Goal: Transaction & Acquisition: Purchase product/service

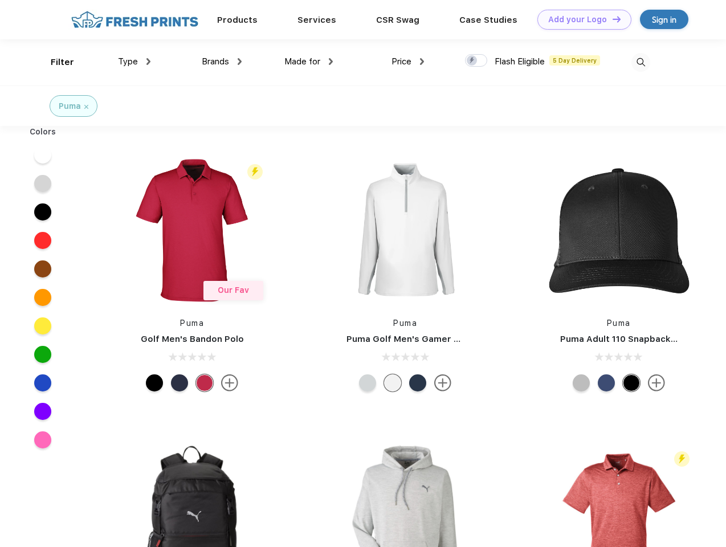
click at [580, 19] on link "Add your Logo Design Tool" at bounding box center [585, 20] width 94 height 20
click at [0, 0] on div "Design Tool" at bounding box center [0, 0] width 0 height 0
click at [612, 19] on link "Add your Logo Design Tool" at bounding box center [585, 20] width 94 height 20
click at [55, 62] on div "Filter" at bounding box center [62, 62] width 23 height 13
click at [135, 62] on span "Type" at bounding box center [128, 61] width 20 height 10
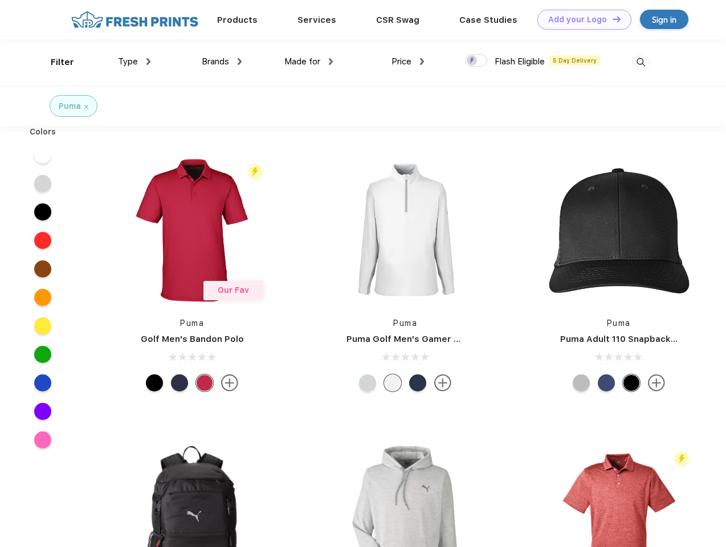
click at [222, 62] on span "Brands" at bounding box center [215, 61] width 27 height 10
click at [309, 62] on span "Made for" at bounding box center [302, 61] width 36 height 10
click at [408, 62] on span "Price" at bounding box center [402, 61] width 20 height 10
click at [477, 61] on div at bounding box center [476, 60] width 22 height 13
click at [473, 61] on input "checkbox" at bounding box center [468, 57] width 7 height 7
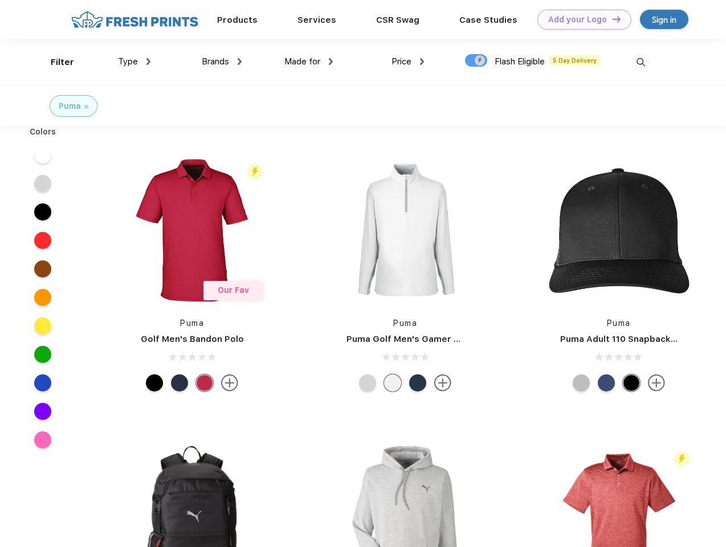
click at [641, 62] on img at bounding box center [641, 62] width 19 height 19
